Goal: Task Accomplishment & Management: Manage account settings

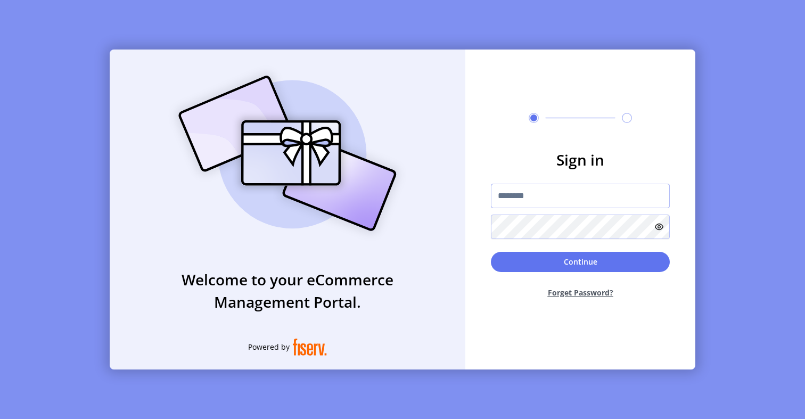
type input "**********"
click at [546, 193] on input "**********" at bounding box center [580, 196] width 179 height 25
click at [523, 200] on input "text" at bounding box center [580, 196] width 179 height 25
type input "*********"
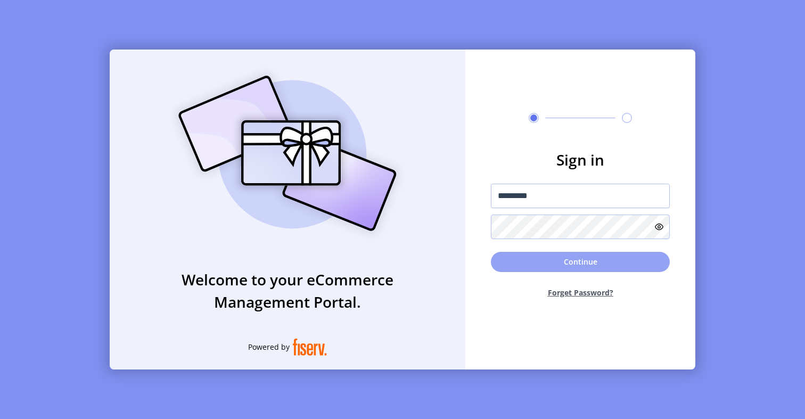
click at [527, 263] on button "Continue" at bounding box center [580, 262] width 179 height 20
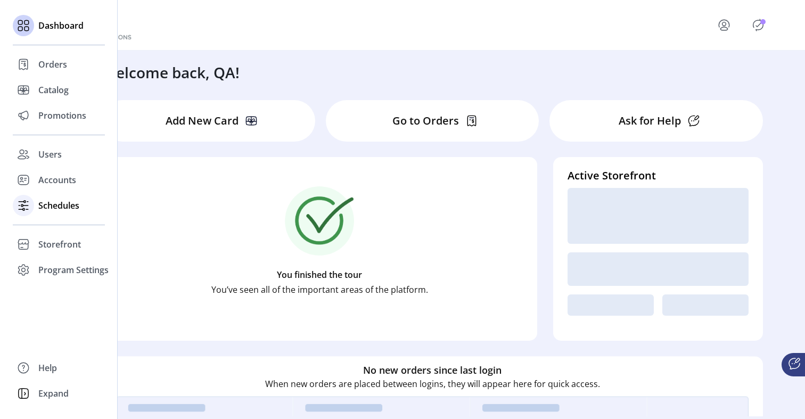
click at [63, 205] on span "Schedules" at bounding box center [58, 205] width 41 height 13
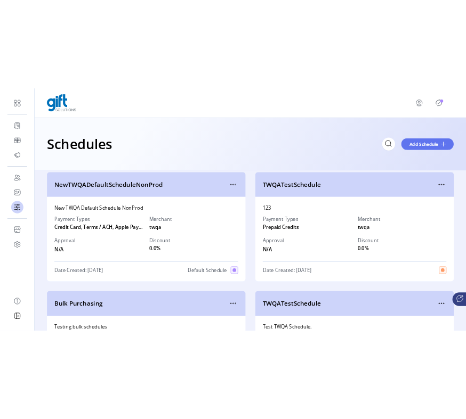
scroll to position [13, 0]
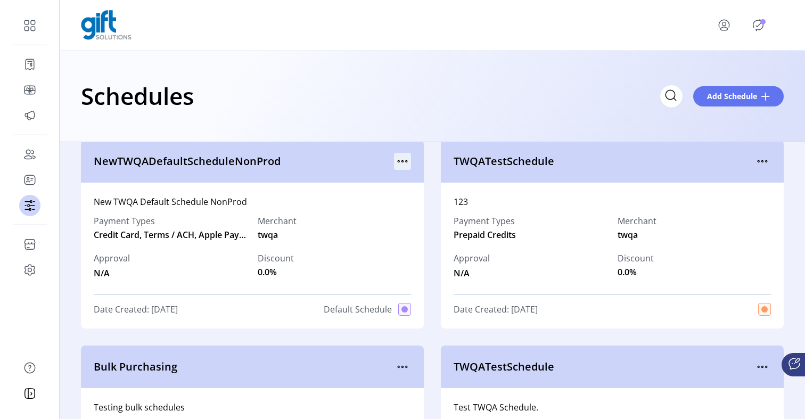
click at [404, 160] on icon "menu" at bounding box center [402, 161] width 17 height 17
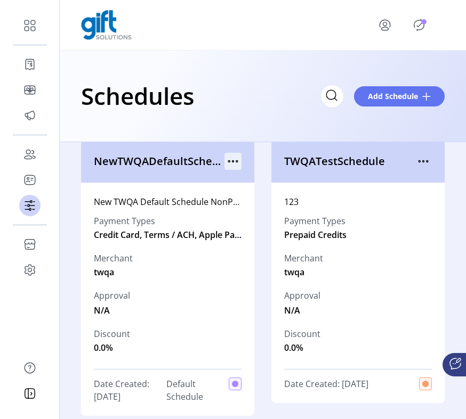
click at [230, 161] on icon "menu" at bounding box center [232, 161] width 17 height 17
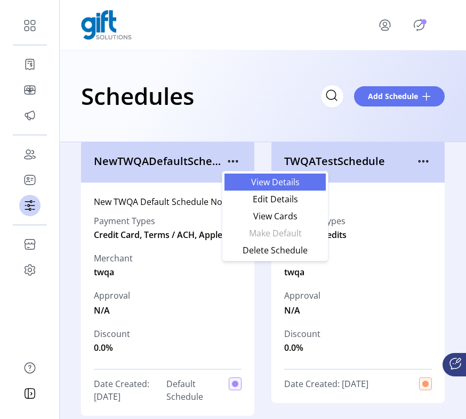
click at [247, 186] on link "View Details" at bounding box center [274, 182] width 101 height 17
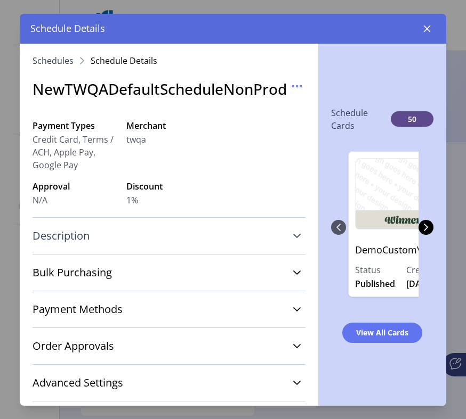
click at [274, 241] on link "Description" at bounding box center [168, 235] width 273 height 23
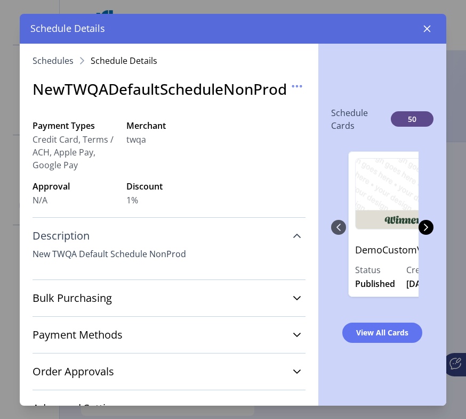
click at [298, 234] on link "Description" at bounding box center [168, 235] width 273 height 23
click at [298, 287] on link "Bulk Purchasing" at bounding box center [168, 298] width 273 height 23
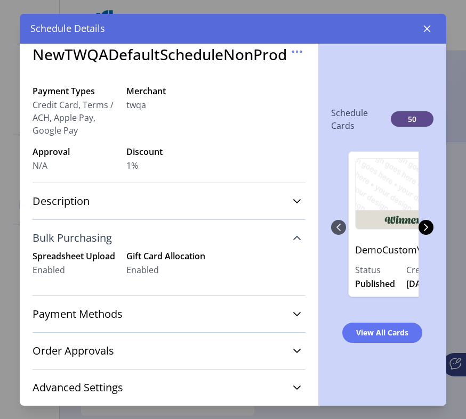
scroll to position [69, 0]
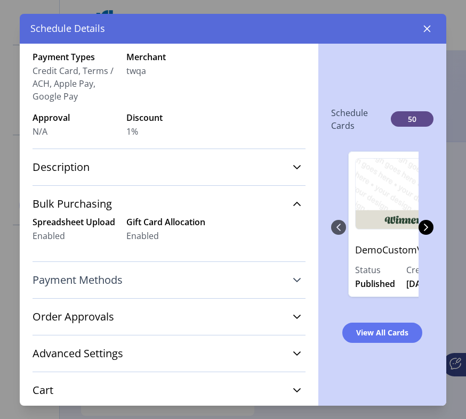
click at [292, 276] on icon at bounding box center [296, 280] width 9 height 9
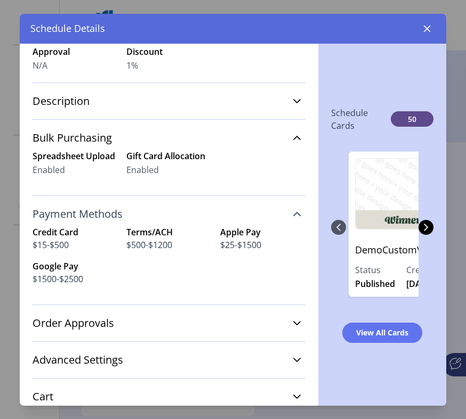
scroll to position [183, 0]
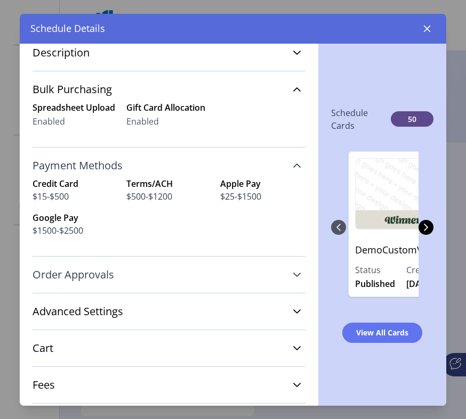
click at [288, 282] on link "Order Approvals" at bounding box center [168, 274] width 273 height 23
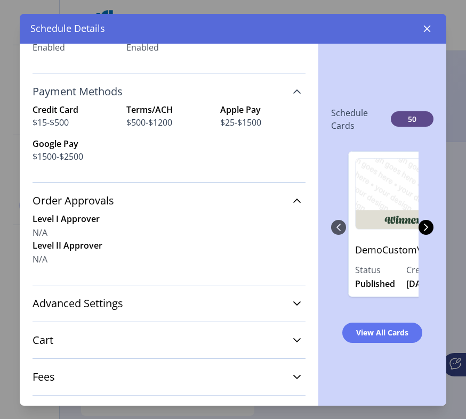
scroll to position [298, 0]
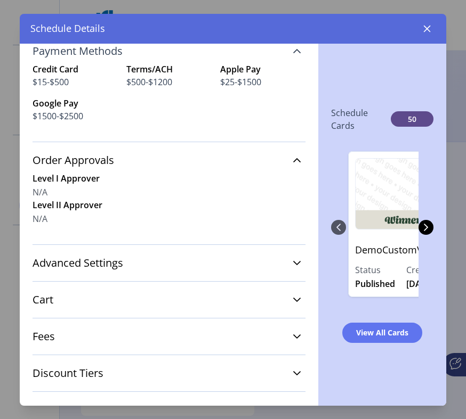
click at [284, 278] on div "Advanced Settings Stored Value Processor Valuelink MID 1234 Alt MID 345 Promo 1…" at bounding box center [168, 262] width 273 height 37
click at [283, 309] on link "Cart" at bounding box center [168, 299] width 273 height 23
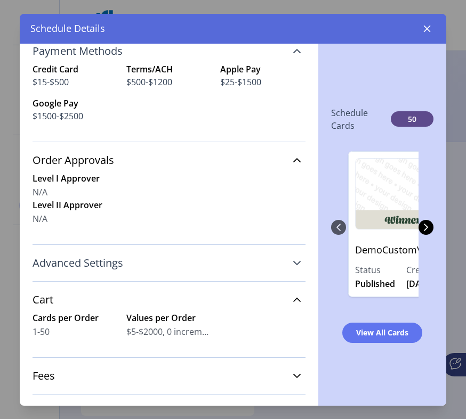
click at [273, 257] on link "Advanced Settings" at bounding box center [168, 262] width 273 height 23
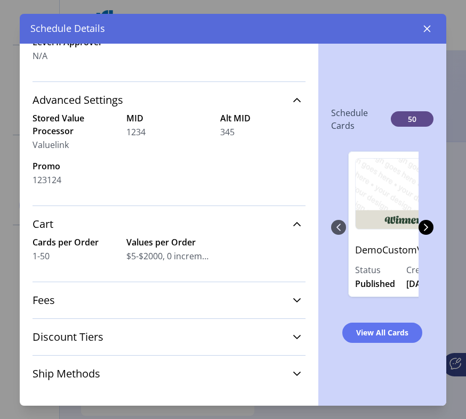
scroll to position [470, 0]
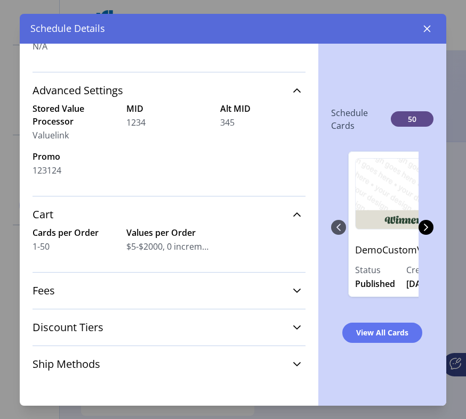
click at [274, 309] on div "Discount Tiers 1%, $0-$20;" at bounding box center [168, 327] width 273 height 37
click at [274, 302] on link "Fees" at bounding box center [168, 290] width 273 height 23
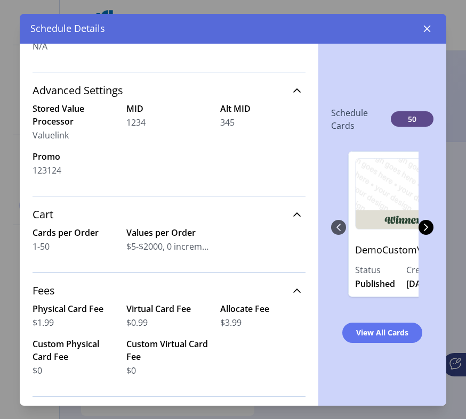
scroll to position [558, 0]
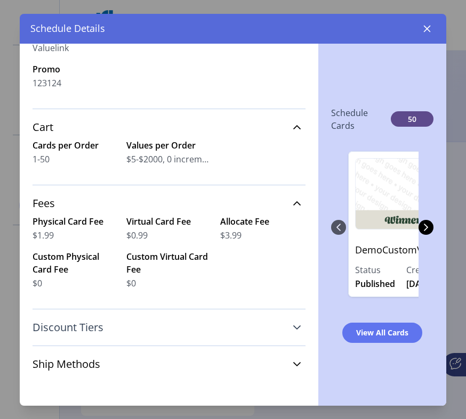
click at [274, 330] on link "Discount Tiers" at bounding box center [168, 327] width 273 height 23
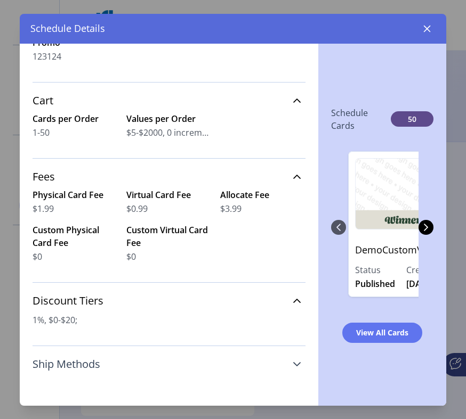
click at [276, 369] on link "Ship Methods" at bounding box center [168, 364] width 273 height 23
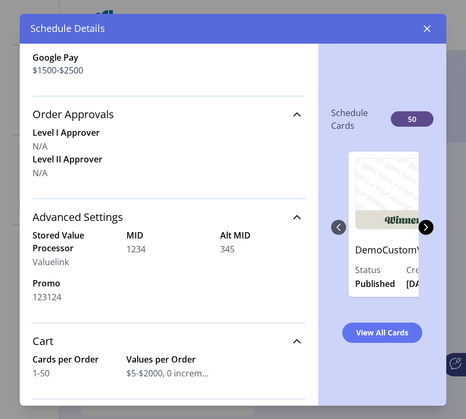
scroll to position [0, 0]
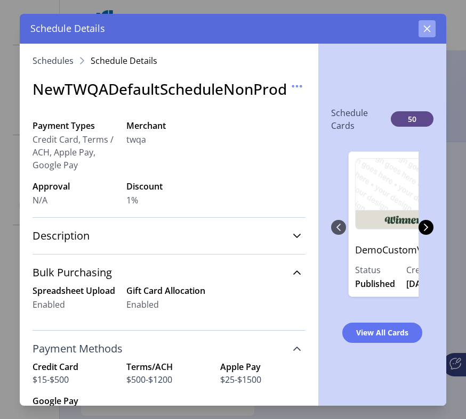
click at [425, 32] on icon "button" at bounding box center [426, 29] width 9 height 9
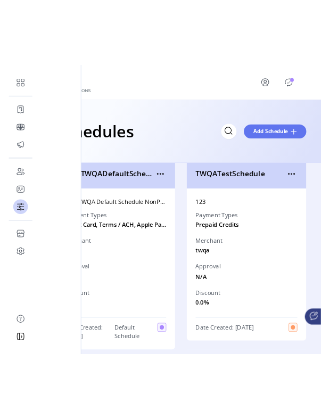
scroll to position [8, 0]
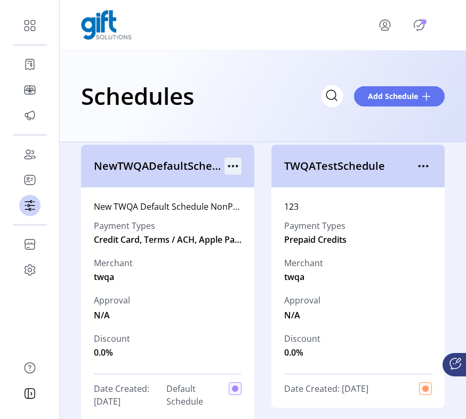
click at [230, 167] on icon "menu" at bounding box center [232, 166] width 17 height 17
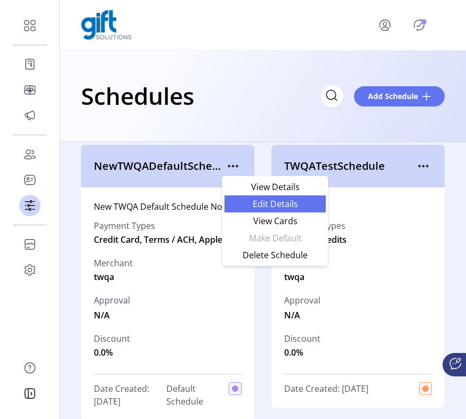
click at [285, 206] on span "Edit Details" at bounding box center [275, 204] width 88 height 9
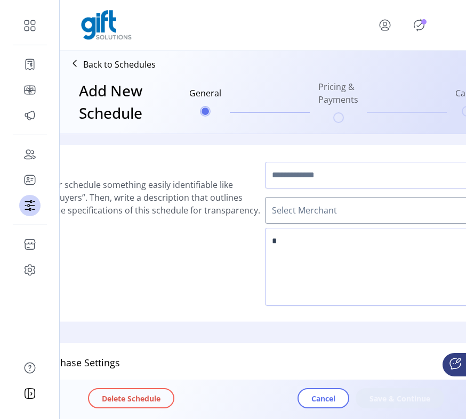
type input "**********"
type textarea "**********"
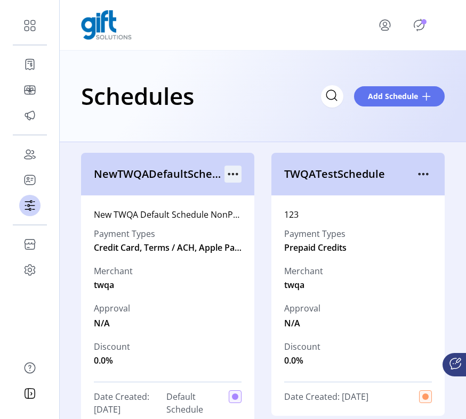
click at [226, 175] on icon "menu" at bounding box center [232, 174] width 17 height 17
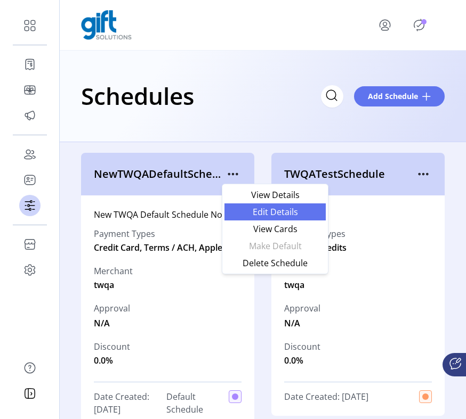
click at [271, 213] on span "Edit Details" at bounding box center [275, 212] width 88 height 9
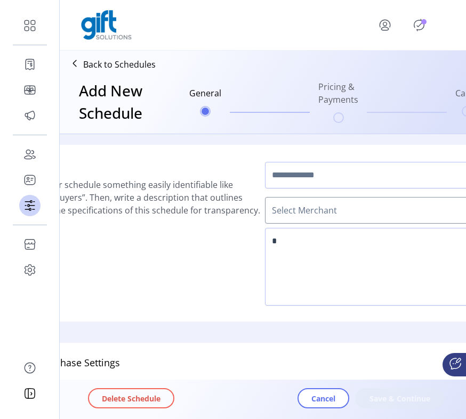
type input "**********"
type textarea "**********"
